Goal: Information Seeking & Learning: Learn about a topic

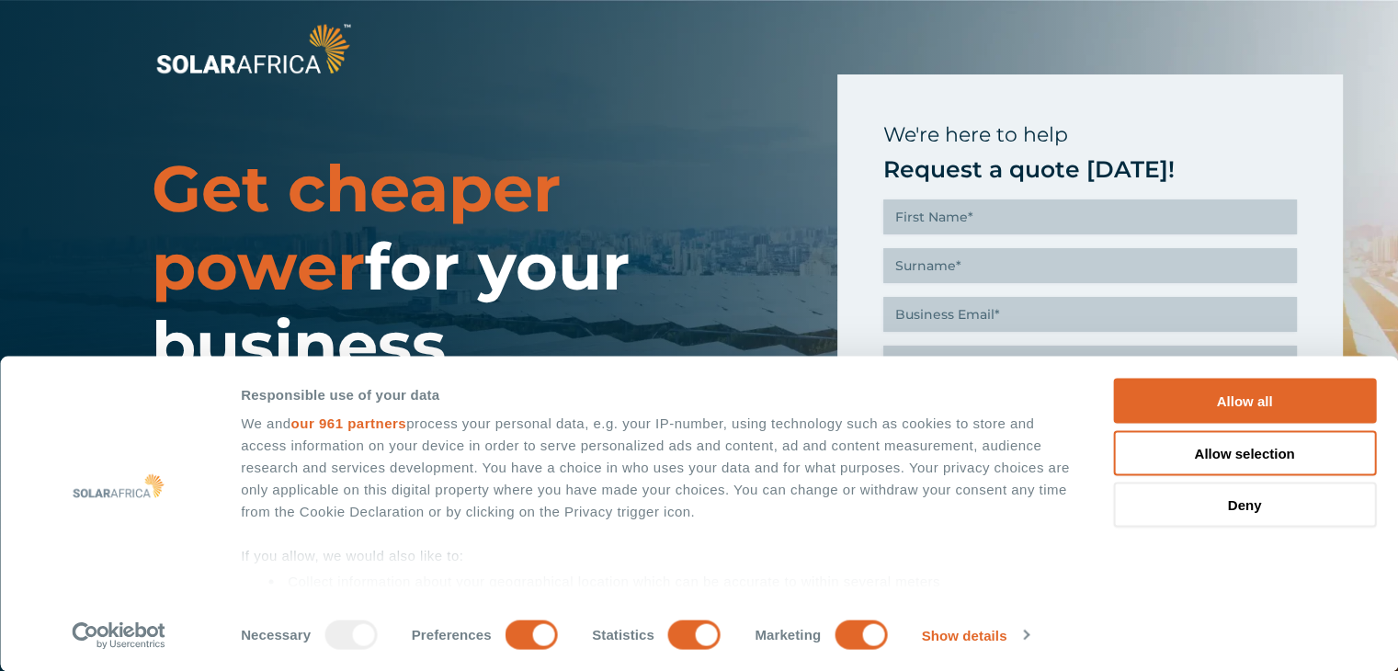
scroll to position [1379, 0]
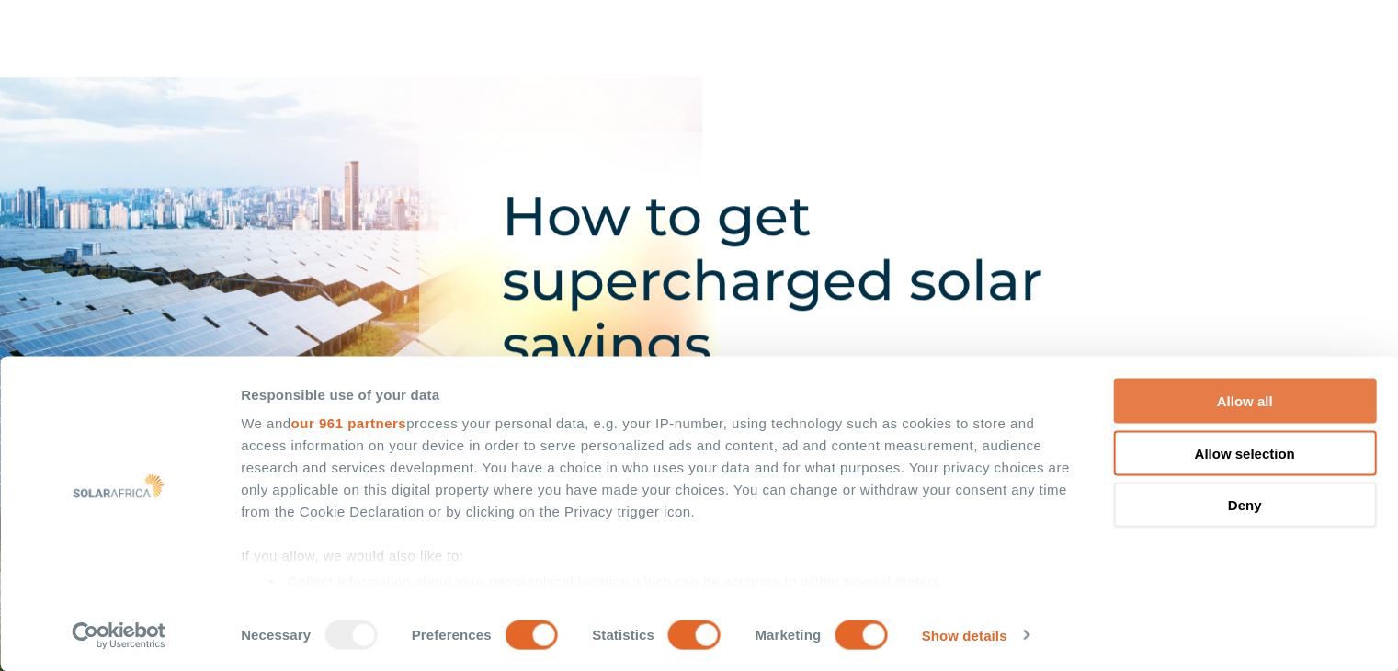
click at [1245, 392] on button "Allow all" at bounding box center [1244, 401] width 263 height 45
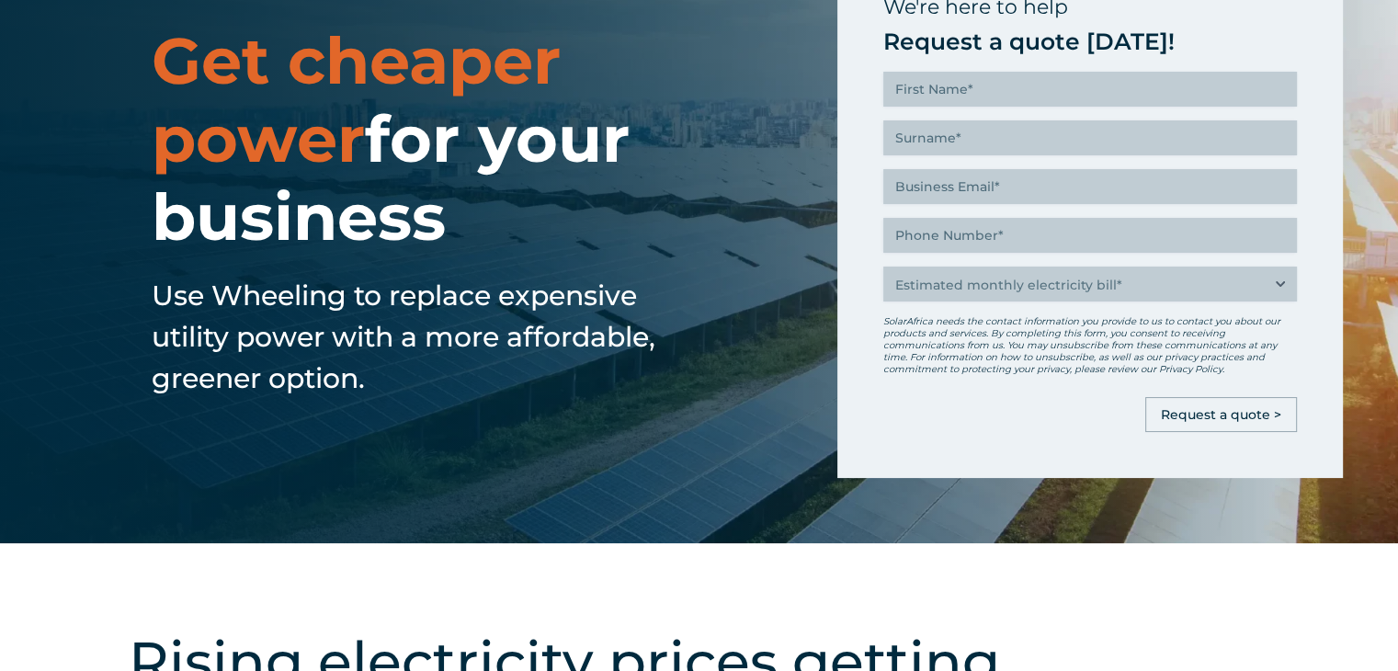
scroll to position [0, 0]
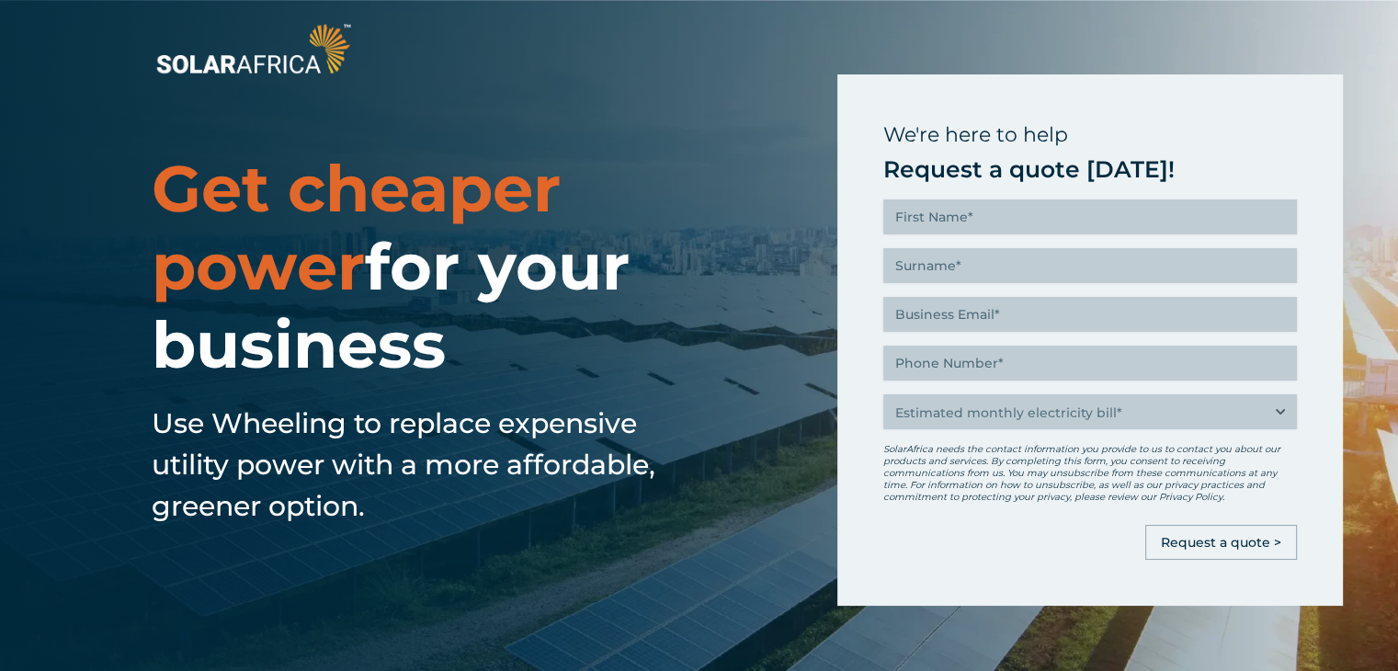
drag, startPoint x: 315, startPoint y: 61, endPoint x: 321, endPoint y: 69, distance: 9.9
click at [315, 61] on img at bounding box center [253, 48] width 203 height 61
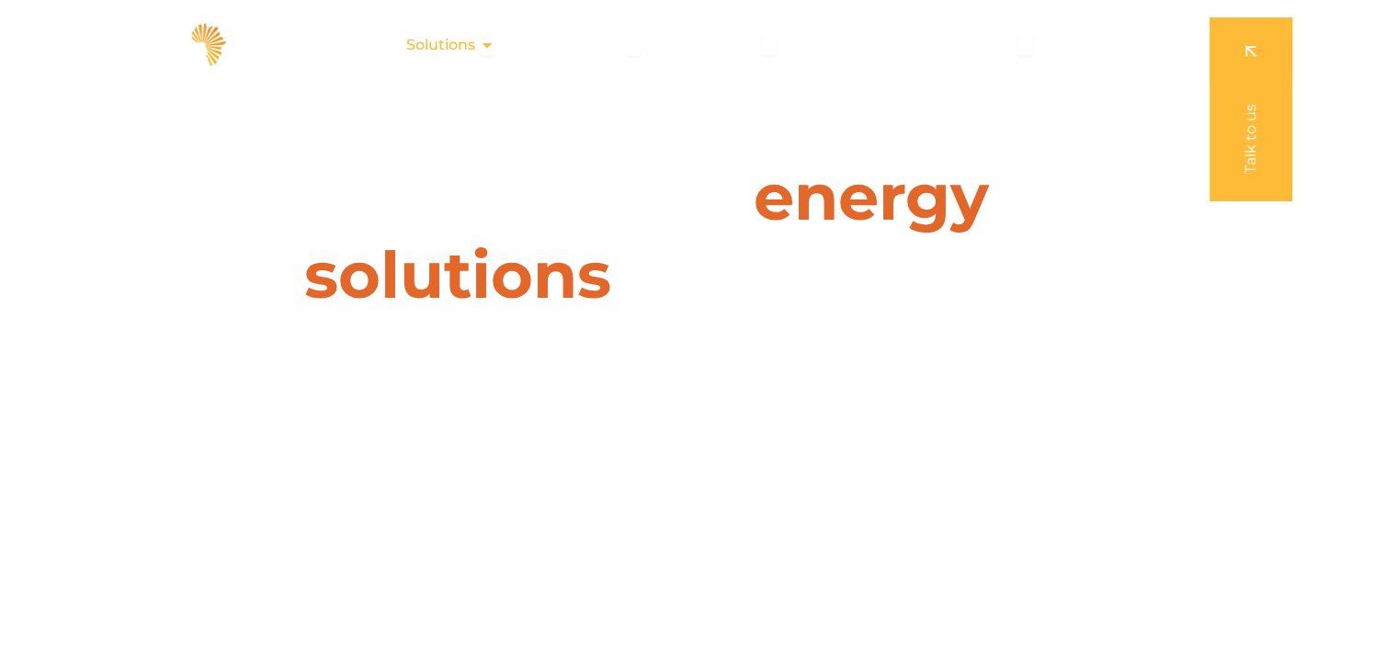
click at [485, 50] on icon "Menu" at bounding box center [487, 45] width 15 height 15
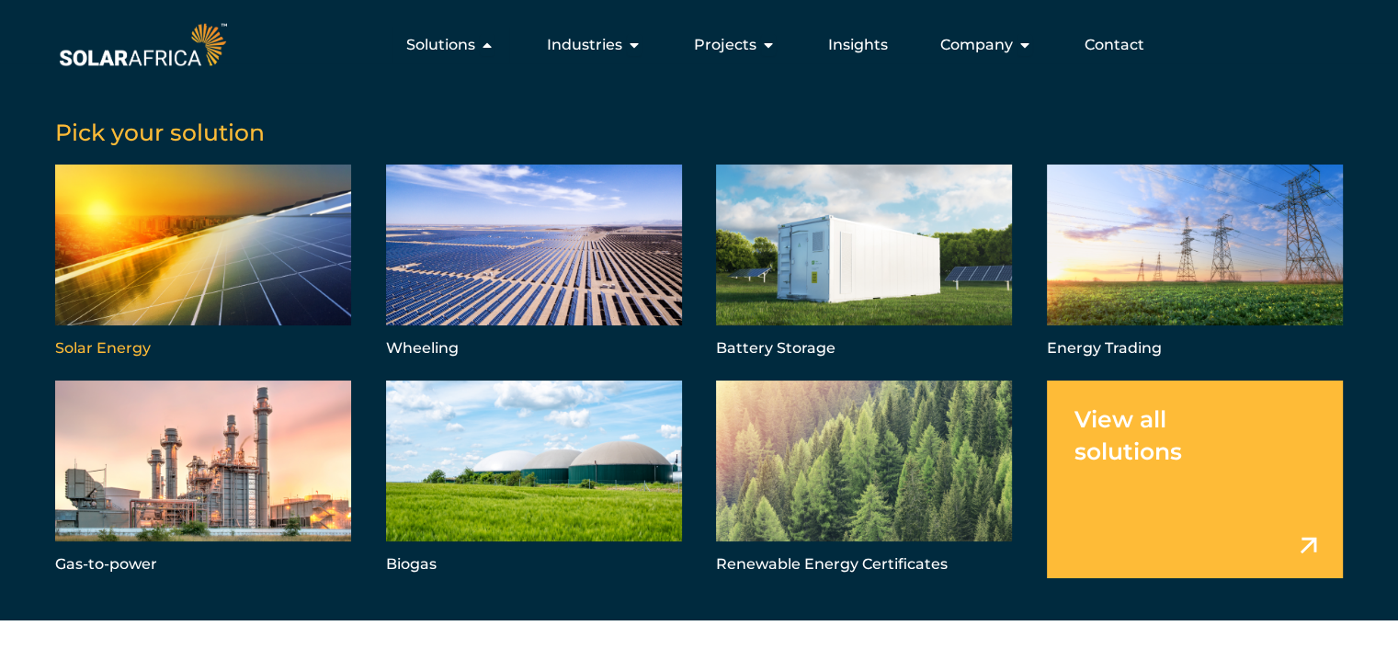
click at [199, 256] on link "Menu" at bounding box center [203, 264] width 296 height 198
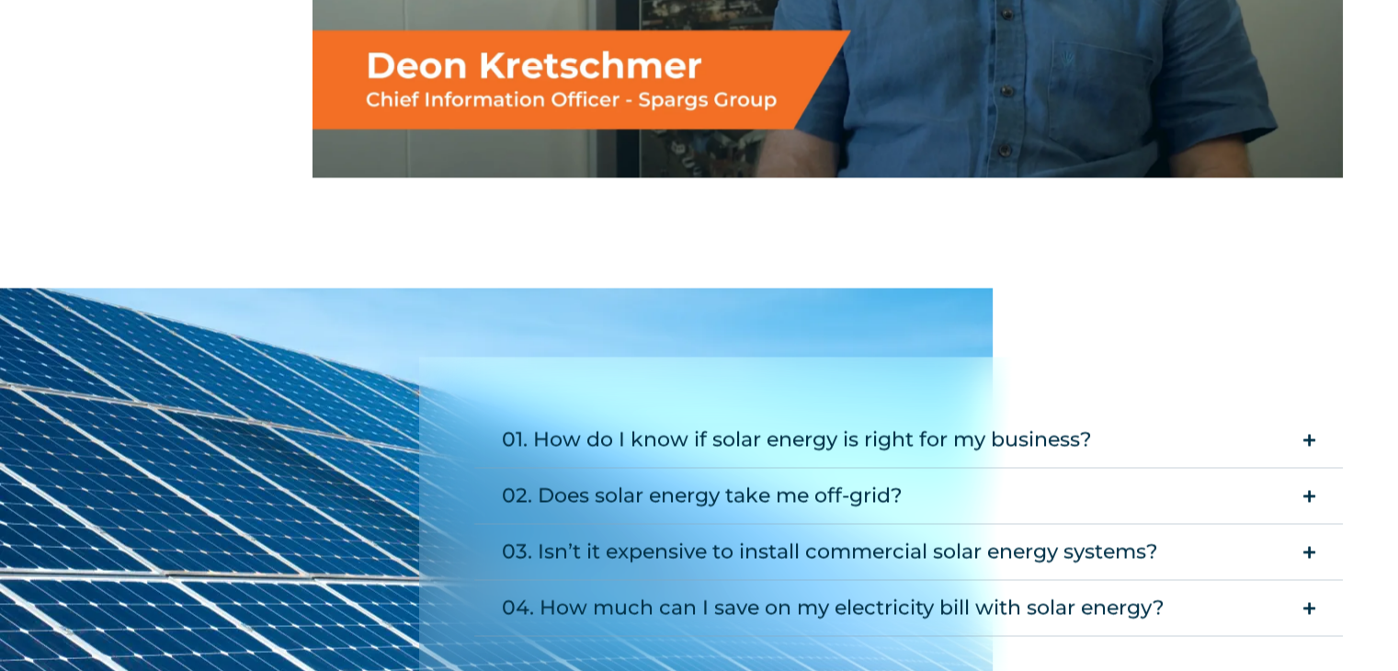
scroll to position [3217, 0]
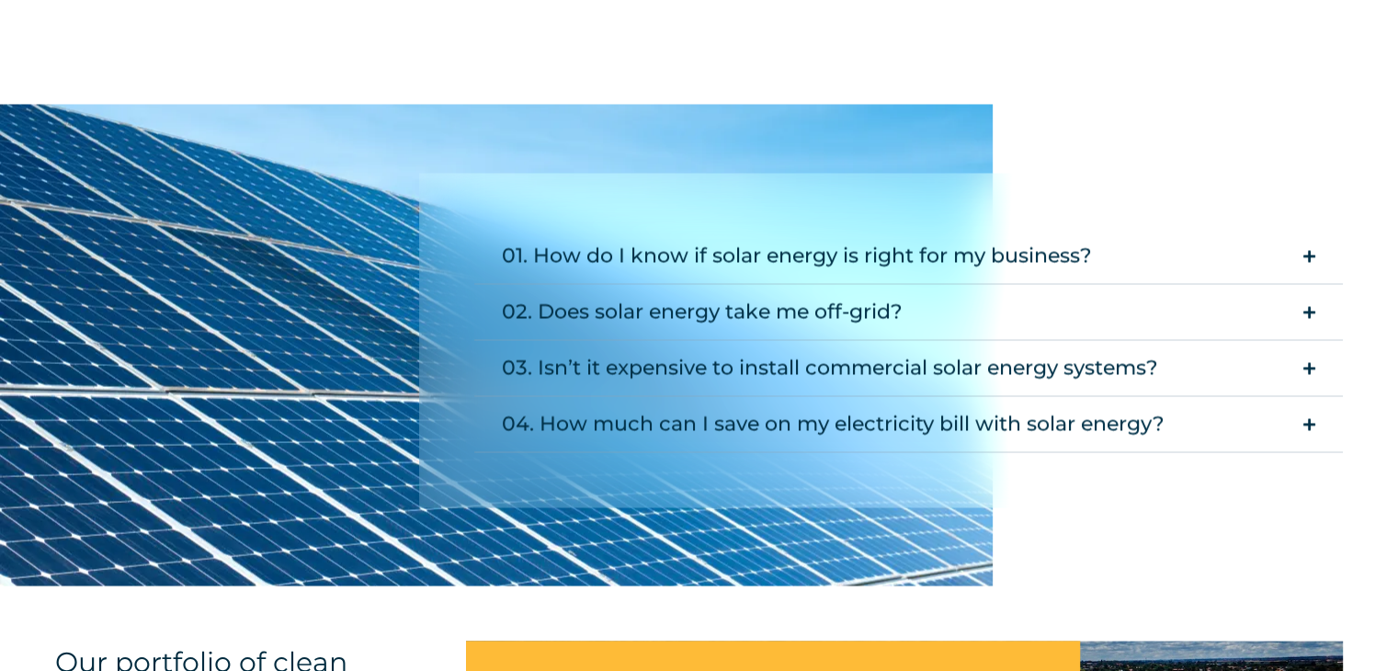
click at [1306, 319] on icon "Accordion. Open links with Enter or Space, close with Escape, and navigate with…" at bounding box center [1309, 312] width 12 height 14
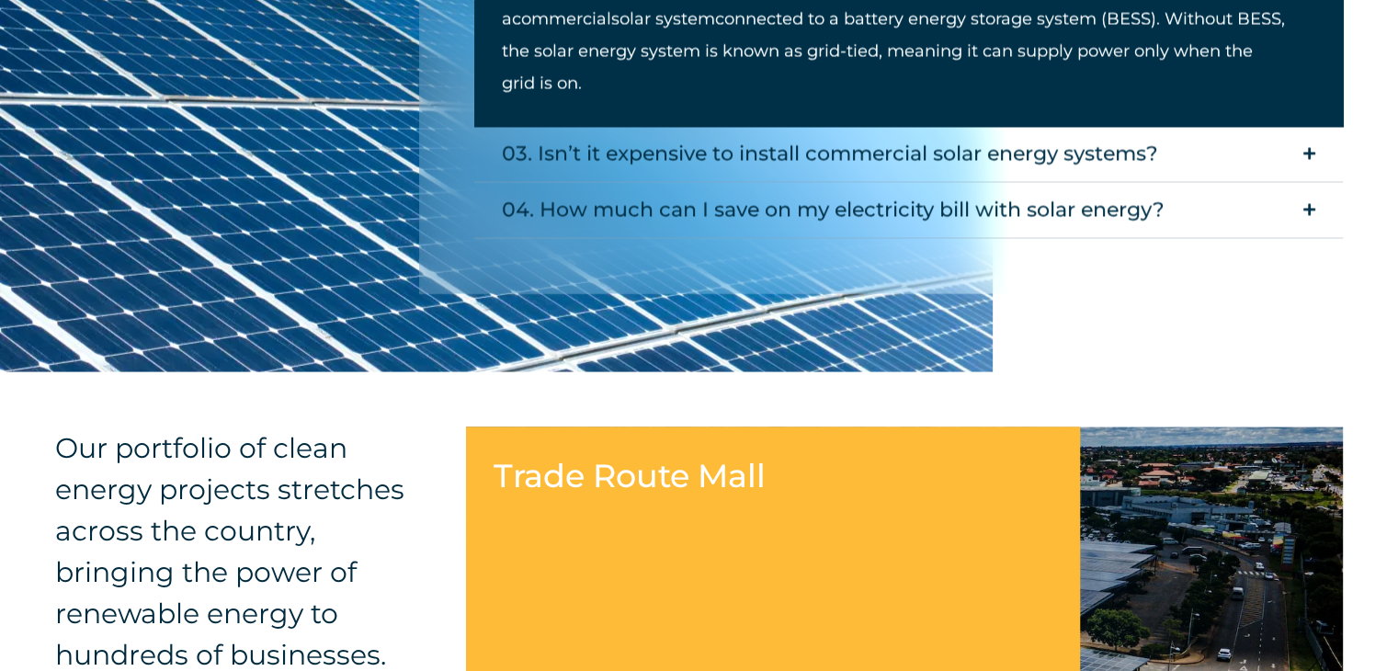
scroll to position [3677, 0]
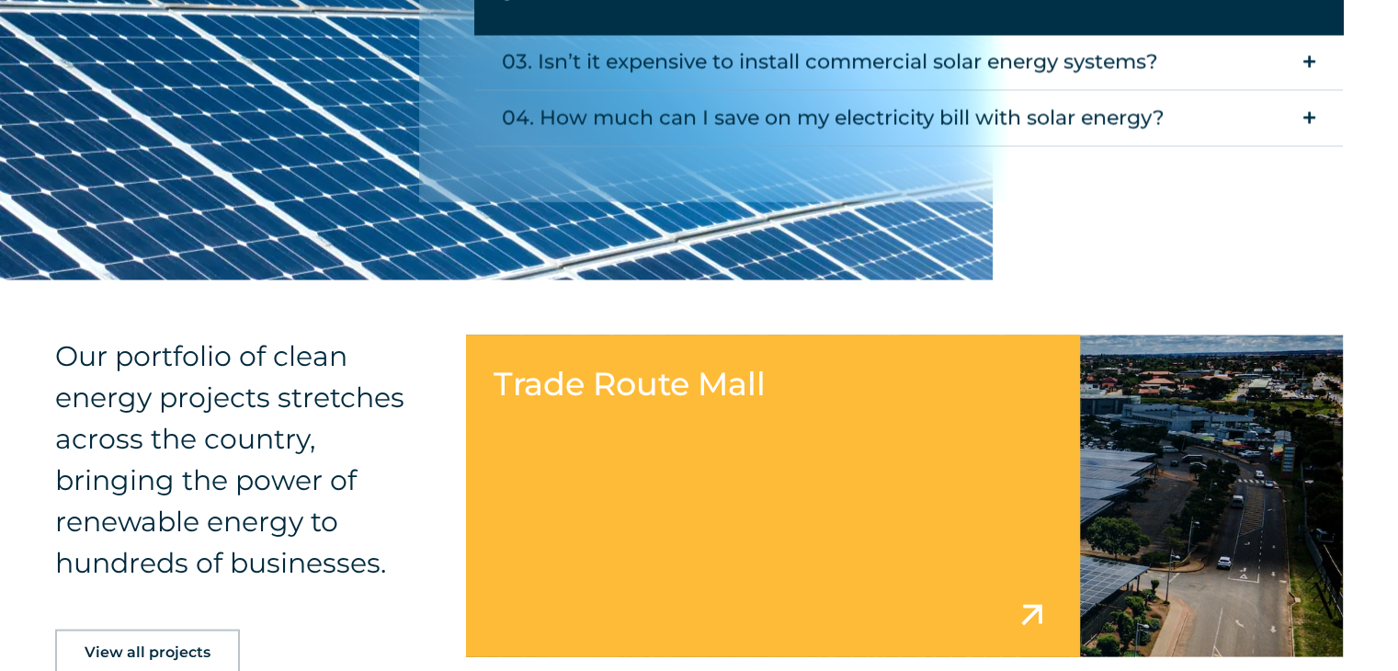
click at [1301, 91] on summary "03. Isn’t it expensive to install commercial solar energy systems?" at bounding box center [908, 63] width 869 height 56
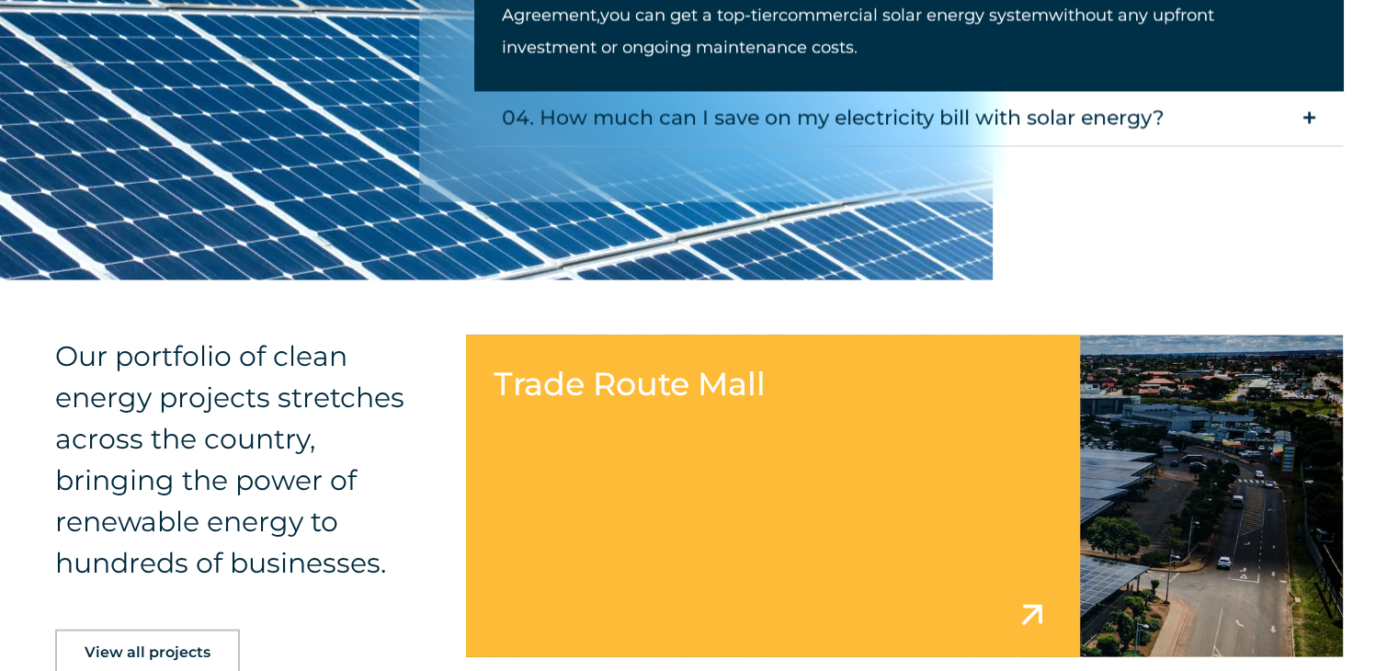
scroll to position [3769, 0]
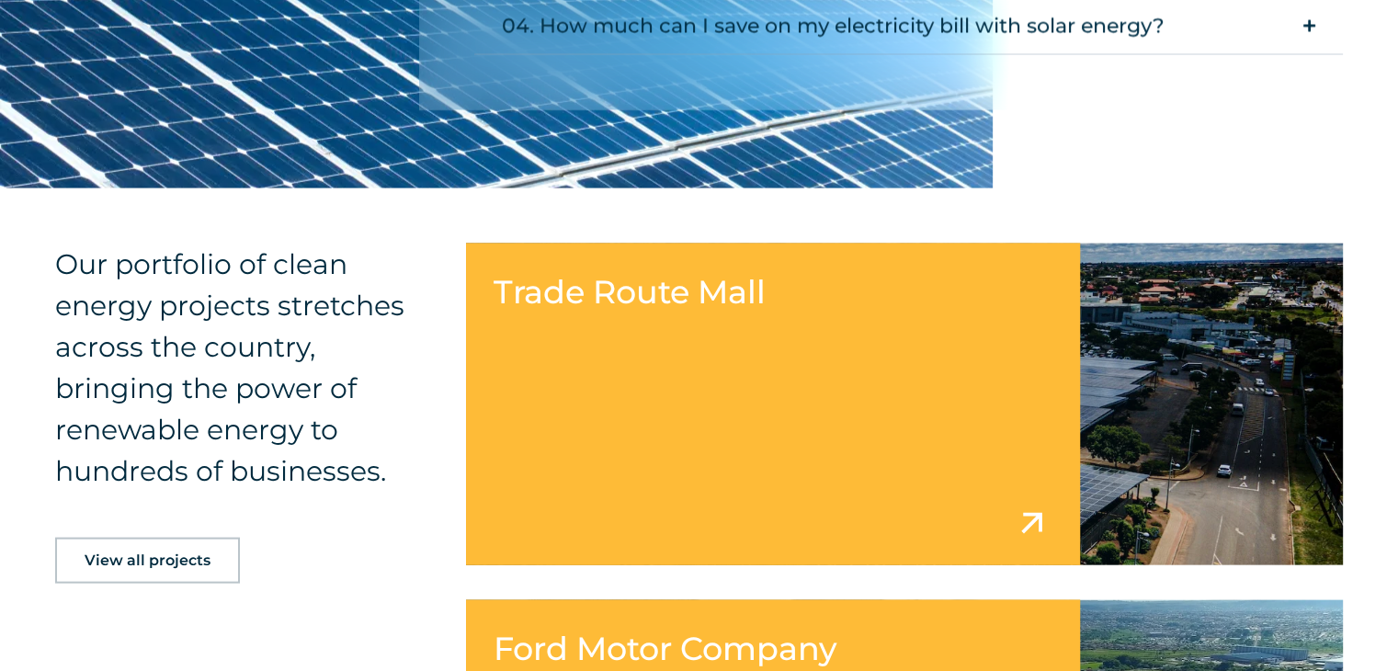
click at [1318, 55] on summary "04. How much can I save on my electricity bill with solar energy?" at bounding box center [908, 27] width 869 height 56
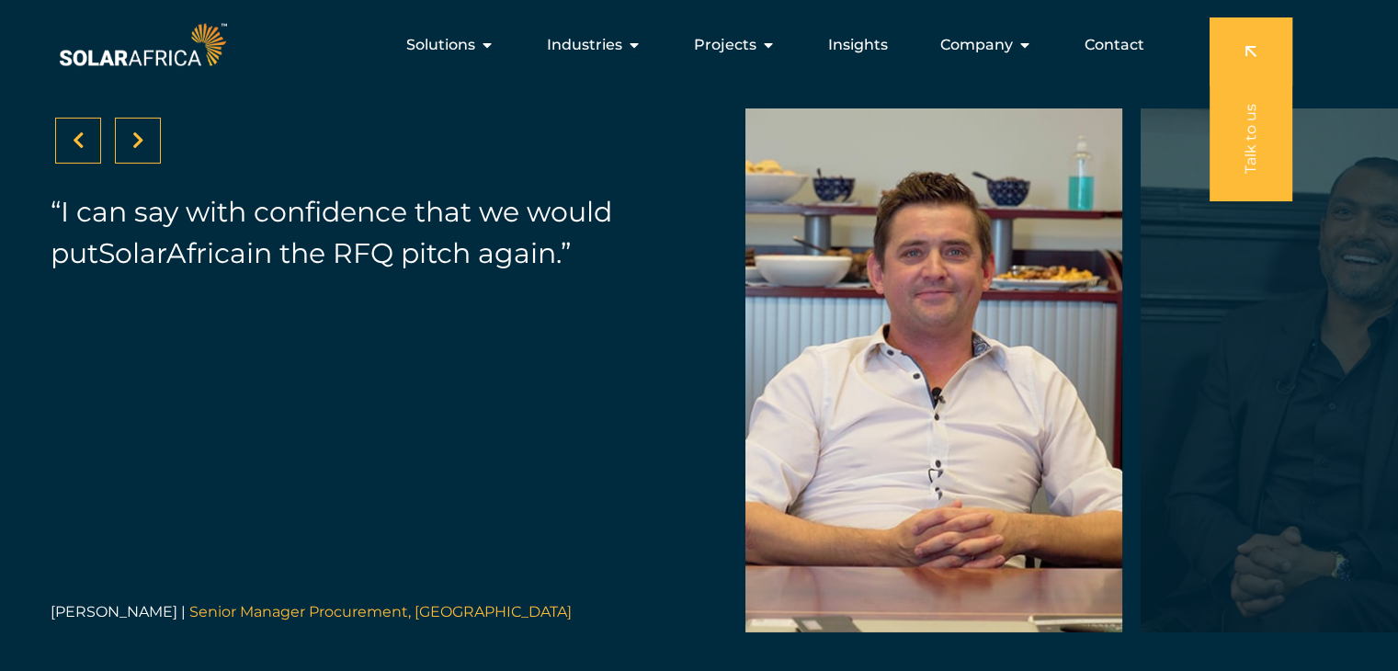
scroll to position [5699, 0]
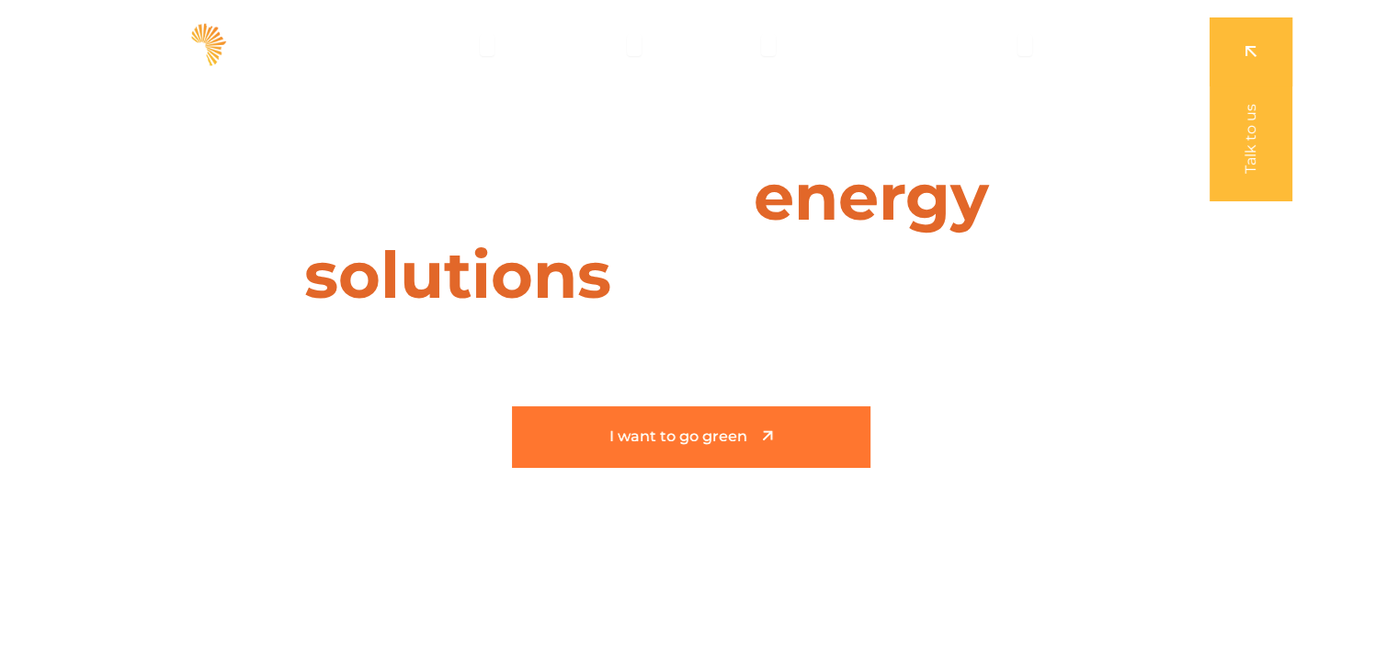
click at [752, 438] on span "I want to go green" at bounding box center [691, 437] width 358 height 16
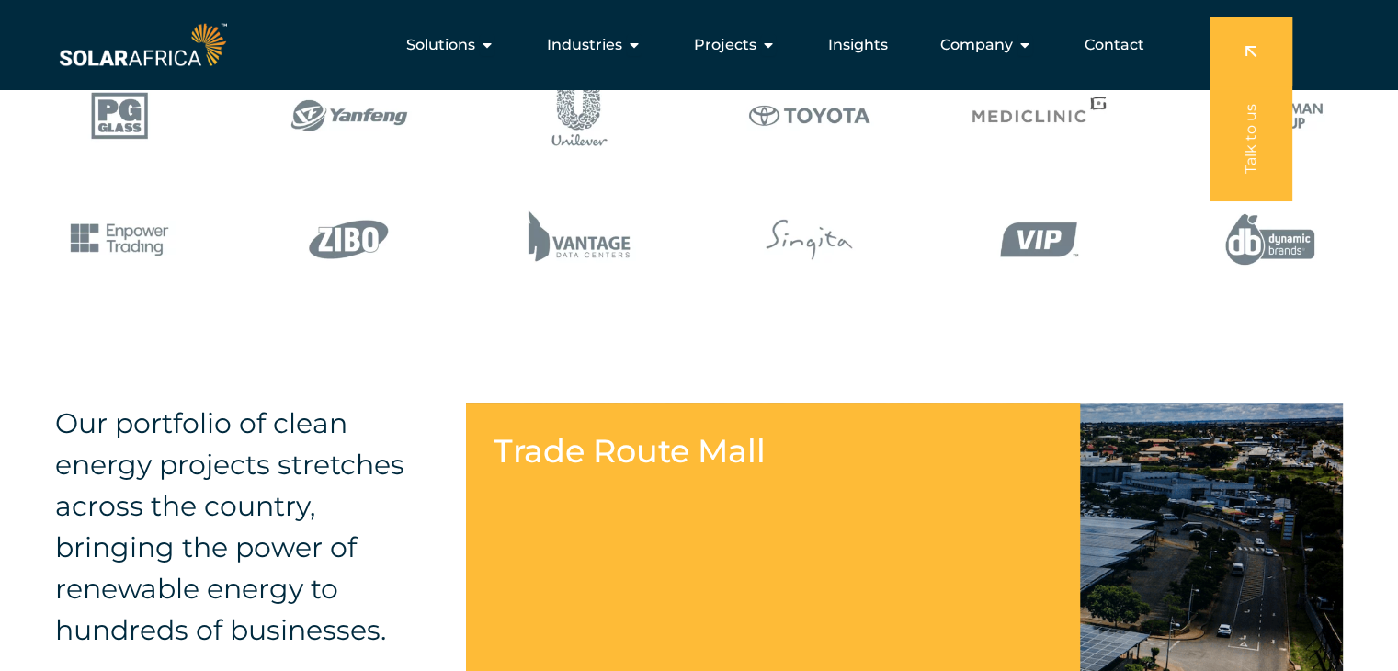
scroll to position [1563, 0]
